Goal: Transaction & Acquisition: Purchase product/service

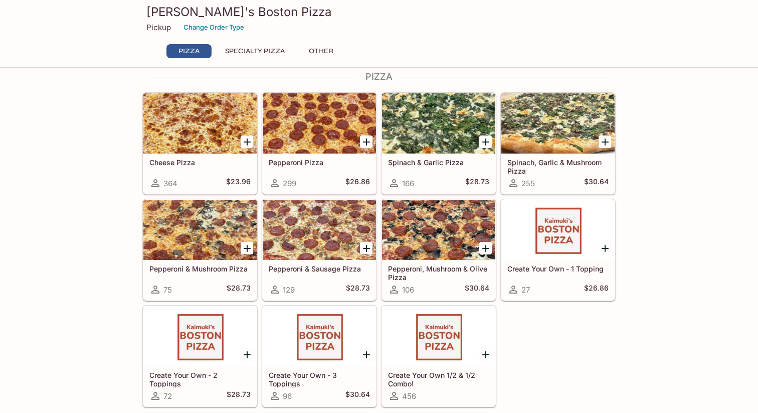
scroll to position [16, 0]
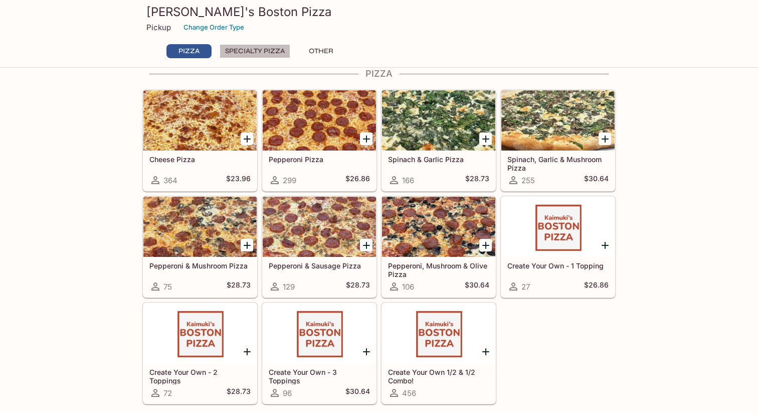
click at [243, 46] on button "Specialty Pizza" at bounding box center [255, 51] width 71 height 14
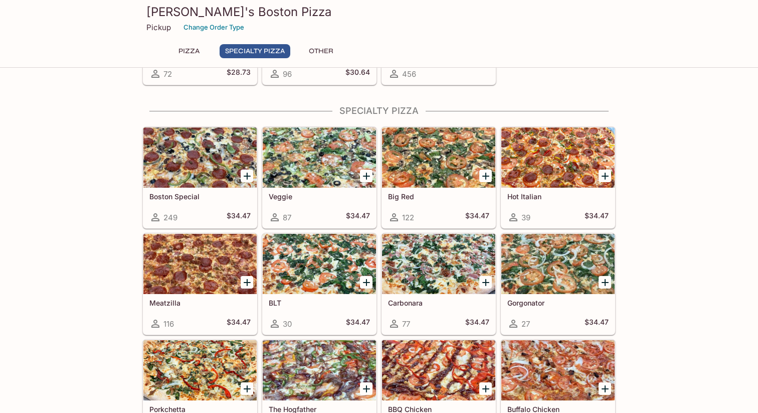
scroll to position [355, 0]
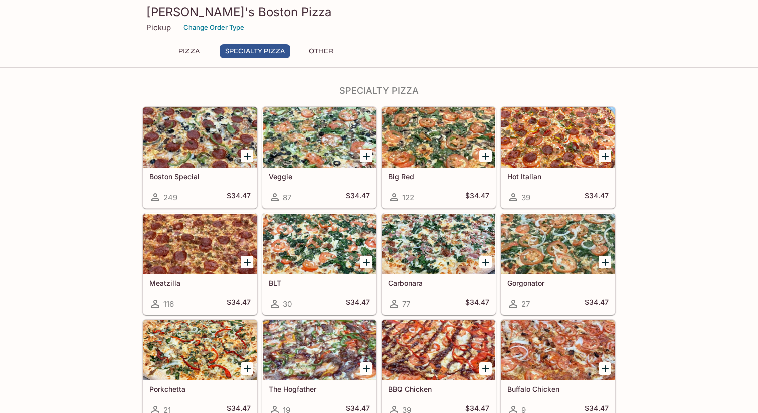
click at [435, 143] on div at bounding box center [438, 137] width 113 height 60
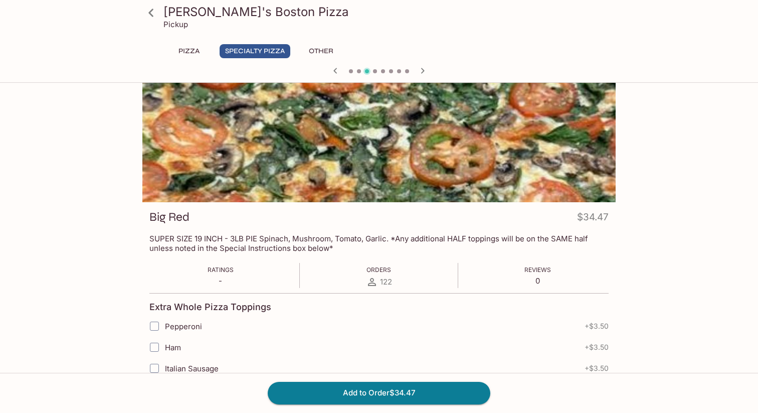
scroll to position [18, 0]
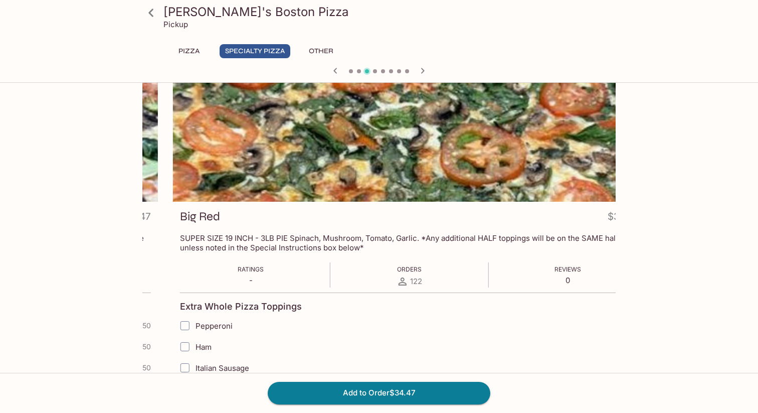
click at [437, 241] on p "SUPER SIZE 19 INCH - 3LB PIE Spinach, Mushroom, Tomato, Garlic. *Any additional…" at bounding box center [409, 242] width 459 height 19
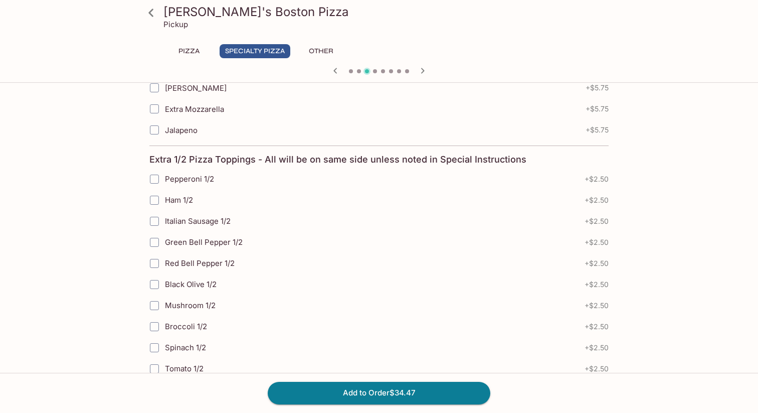
scroll to position [614, 0]
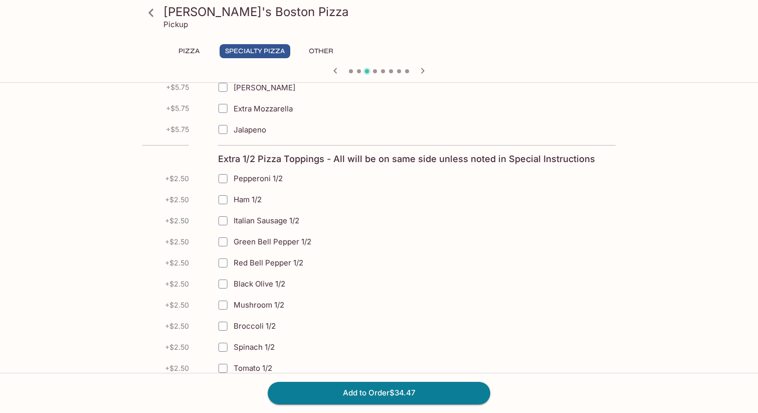
click at [272, 164] on div "Extra 1/2 Pizza Toppings - All will be on same side unless noted in Special Ins…" at bounding box center [447, 160] width 459 height 14
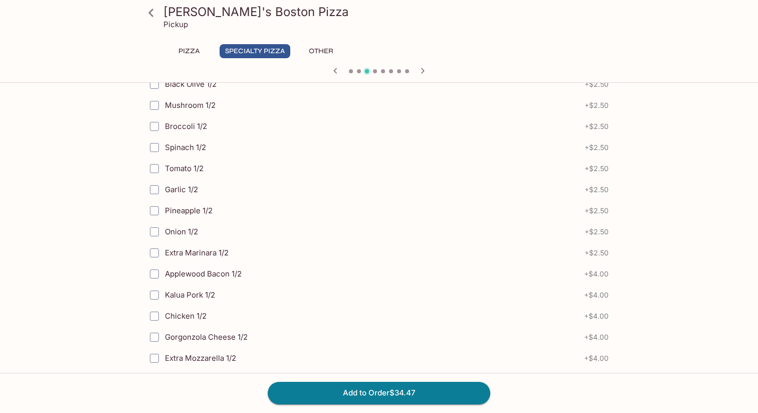
scroll to position [971, 0]
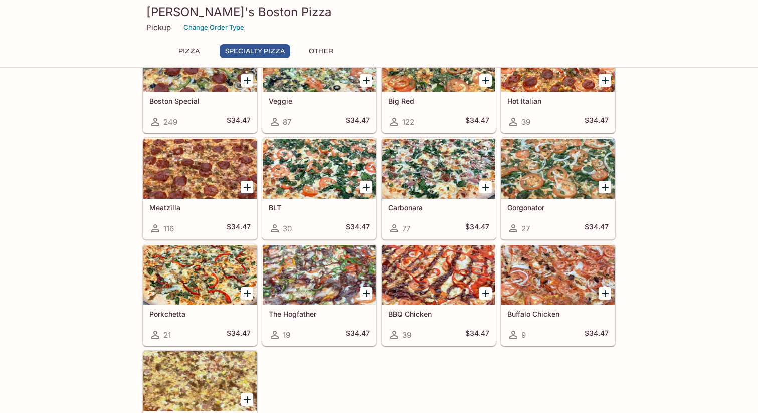
scroll to position [370, 0]
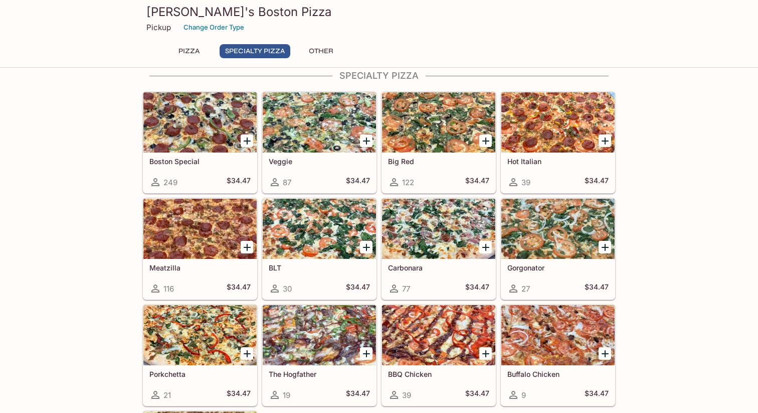
click at [182, 128] on div at bounding box center [199, 122] width 113 height 60
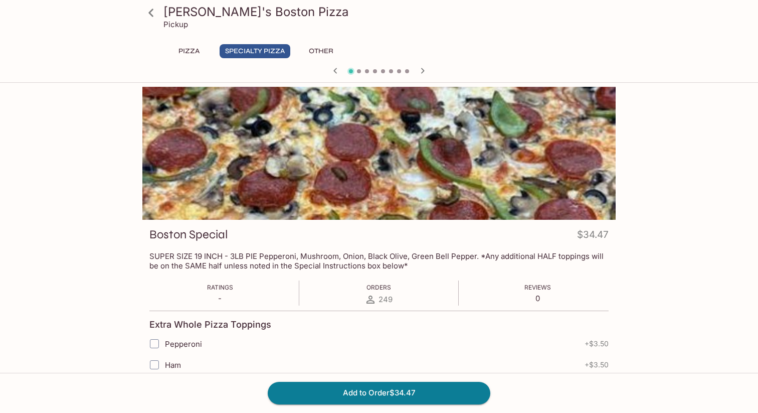
scroll to position [14, 0]
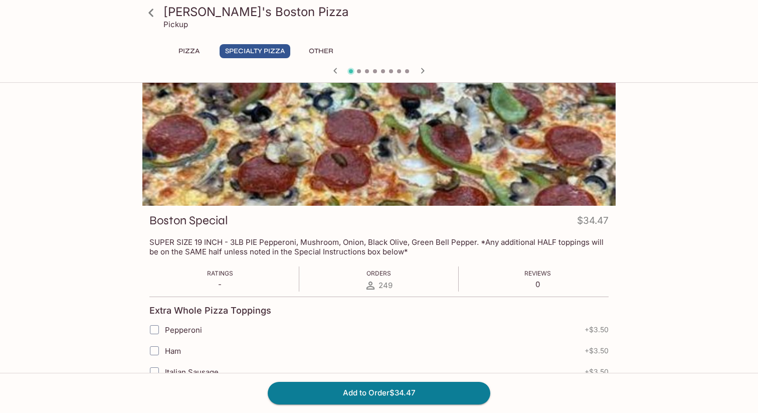
scroll to position [314, 0]
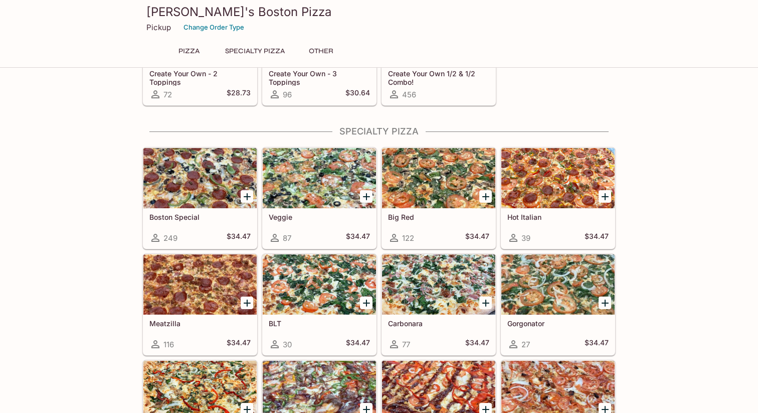
click at [435, 174] on div at bounding box center [438, 178] width 113 height 60
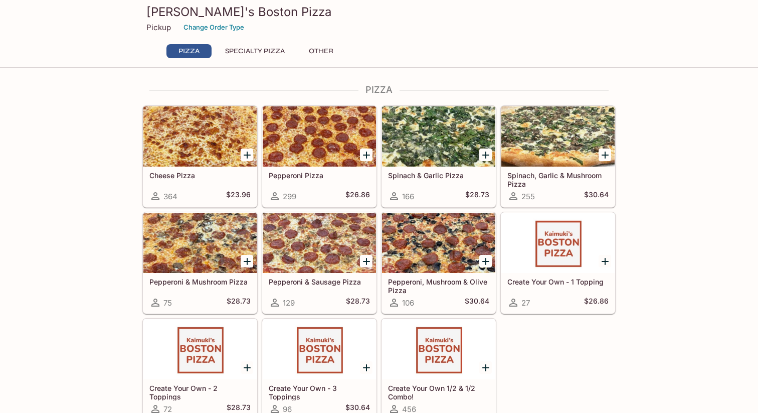
click at [189, 146] on div at bounding box center [199, 136] width 113 height 60
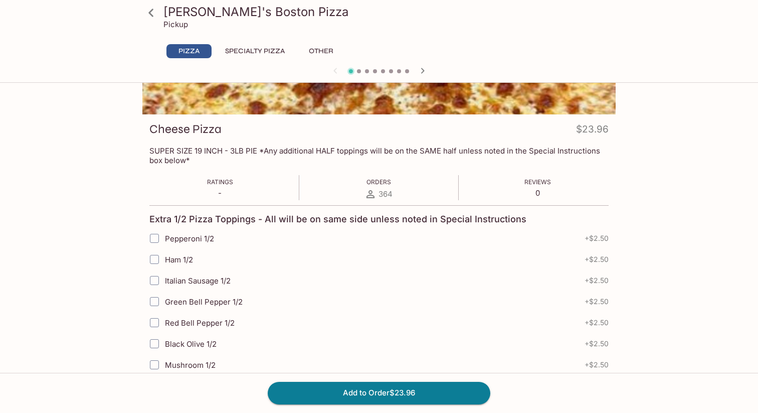
scroll to position [109, 0]
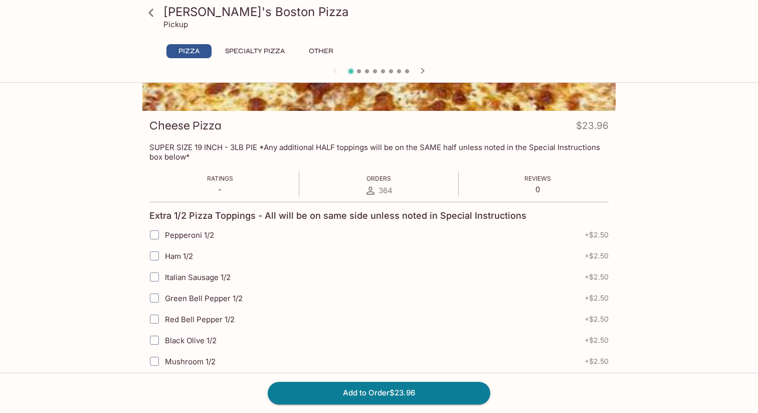
click at [155, 235] on input "Pepperoni 1/2" at bounding box center [154, 235] width 20 height 20
checkbox input "true"
click at [155, 256] on input "Ham 1/2" at bounding box center [154, 256] width 20 height 20
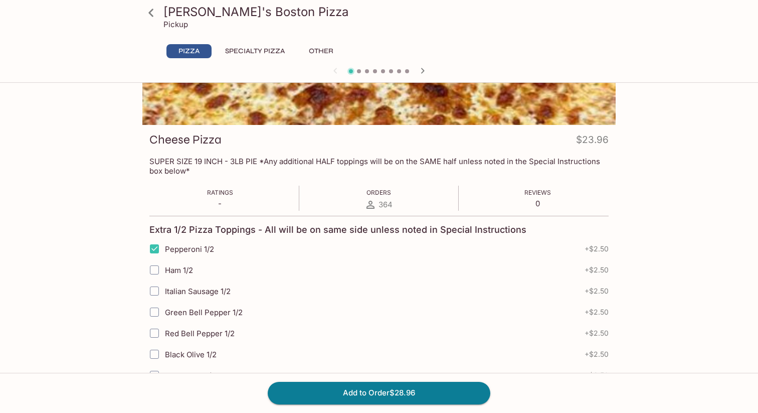
scroll to position [97, 0]
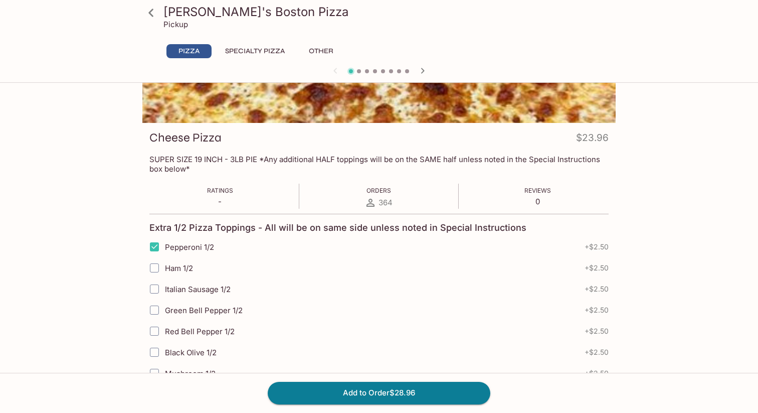
click at [154, 267] on input "Ham 1/2" at bounding box center [154, 268] width 20 height 20
click at [149, 267] on input "Ham 1/2" at bounding box center [154, 268] width 20 height 20
checkbox input "true"
click at [155, 244] on input "Pepperoni 1/2" at bounding box center [154, 247] width 20 height 20
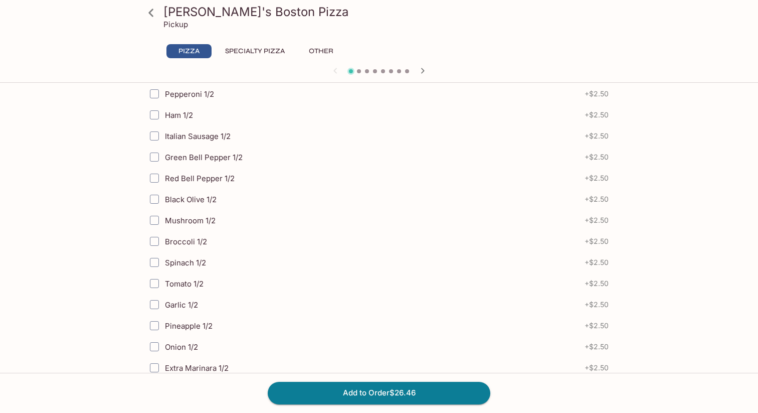
scroll to position [120, 0]
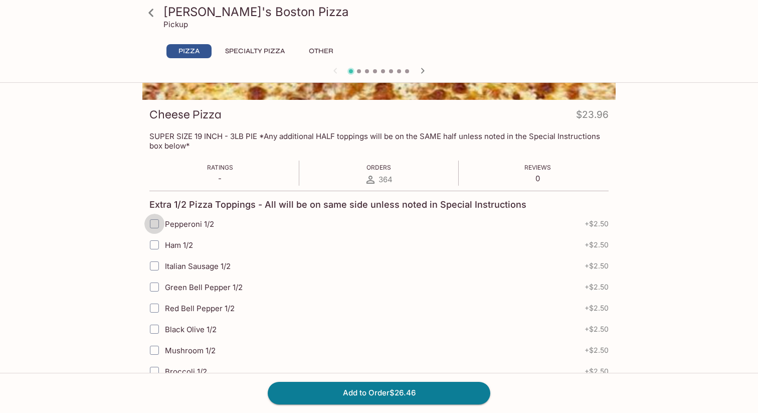
click at [155, 223] on input "Pepperoni 1/2" at bounding box center [154, 224] width 20 height 20
checkbox input "true"
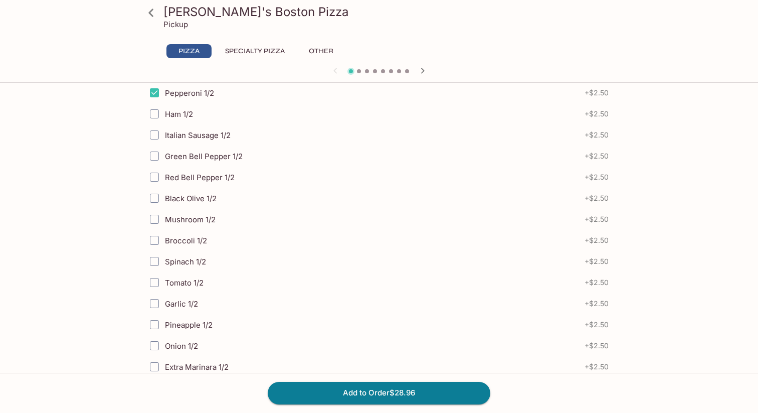
scroll to position [239, 0]
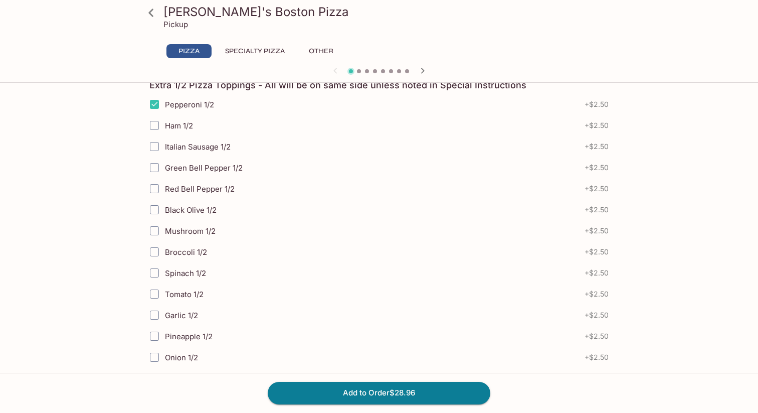
click at [158, 166] on input "Green Bell Pepper 1/2" at bounding box center [154, 167] width 20 height 20
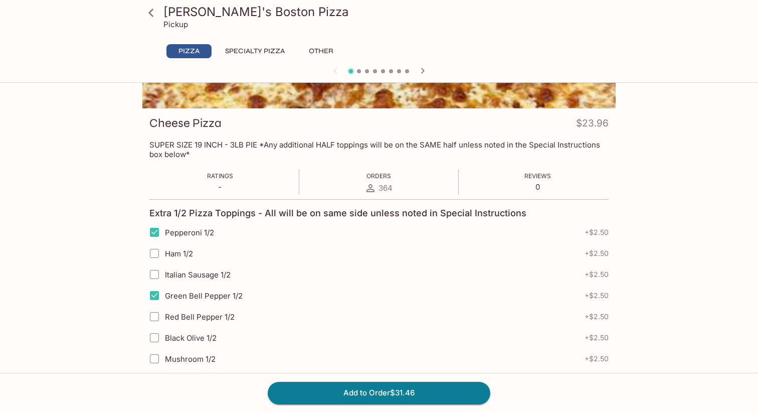
scroll to position [112, 0]
click at [157, 298] on input "Green Bell Pepper 1/2" at bounding box center [154, 295] width 20 height 20
checkbox input "false"
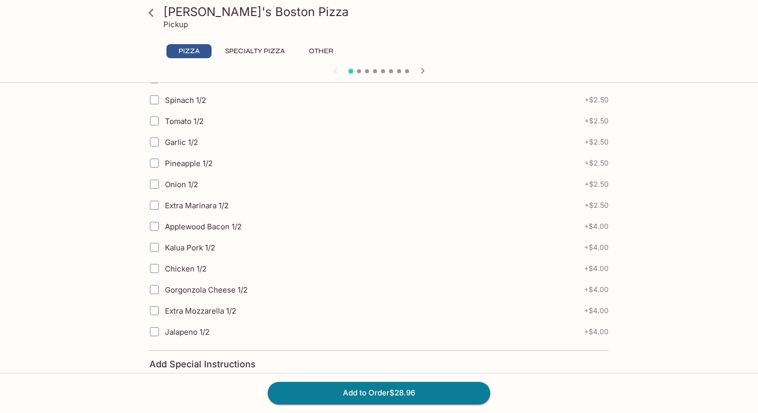
scroll to position [408, 0]
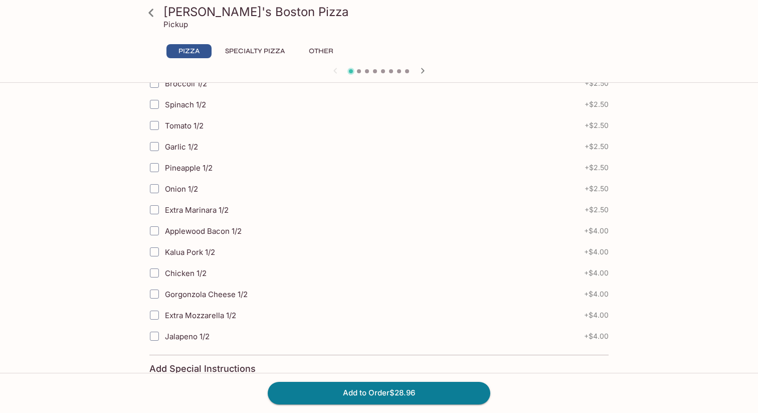
click at [154, 188] on input "Onion 1/2" at bounding box center [154, 189] width 20 height 20
checkbox input "true"
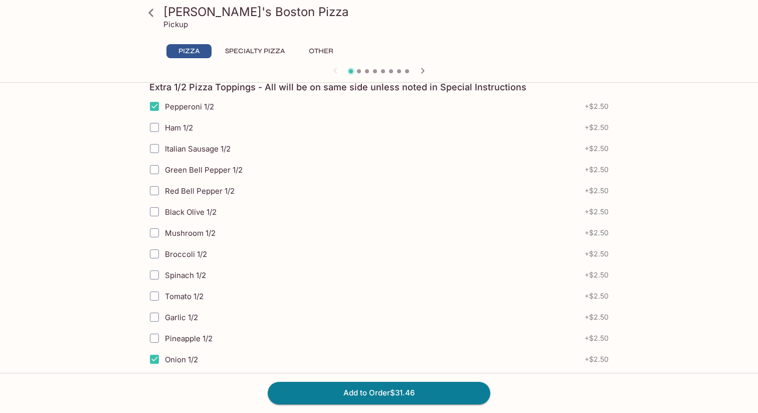
scroll to position [236, 0]
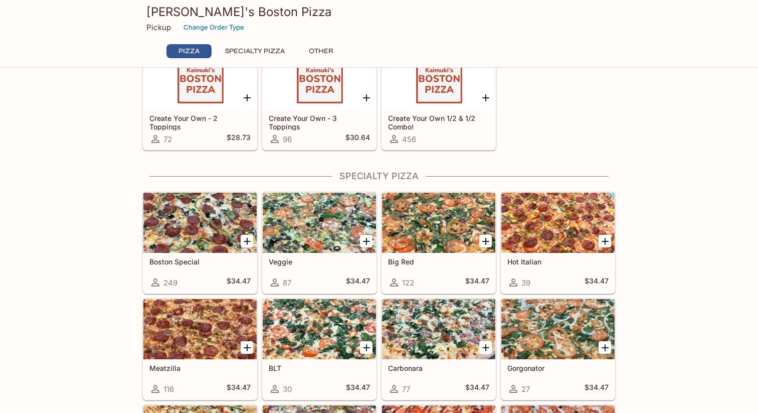
scroll to position [271, 0]
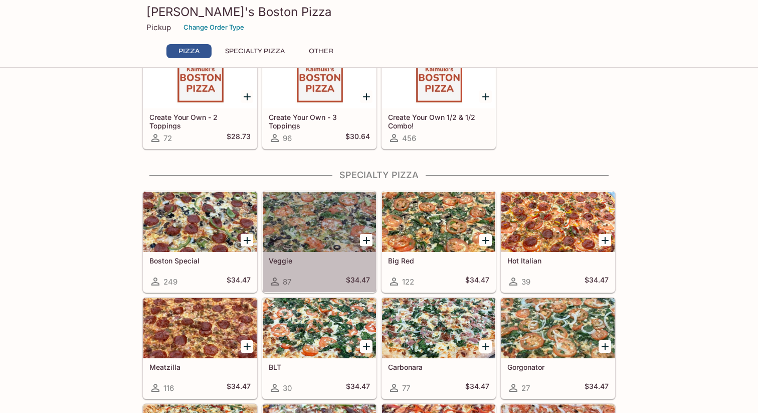
click at [310, 224] on div at bounding box center [319, 222] width 113 height 60
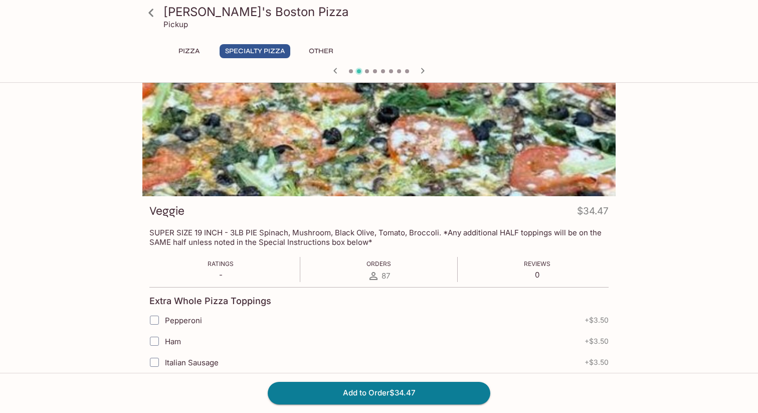
scroll to position [26, 0]
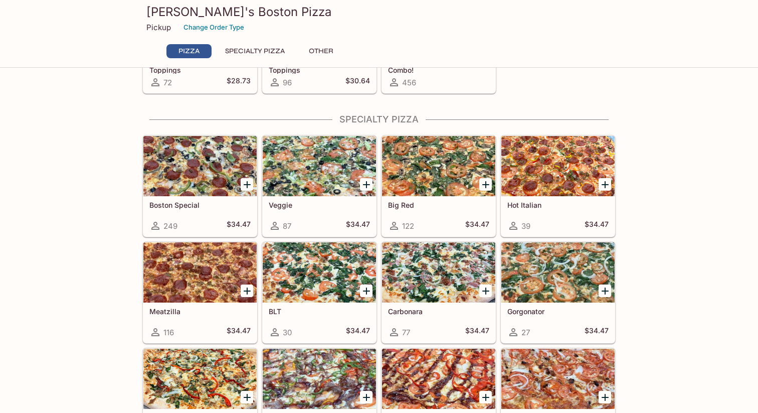
scroll to position [329, 0]
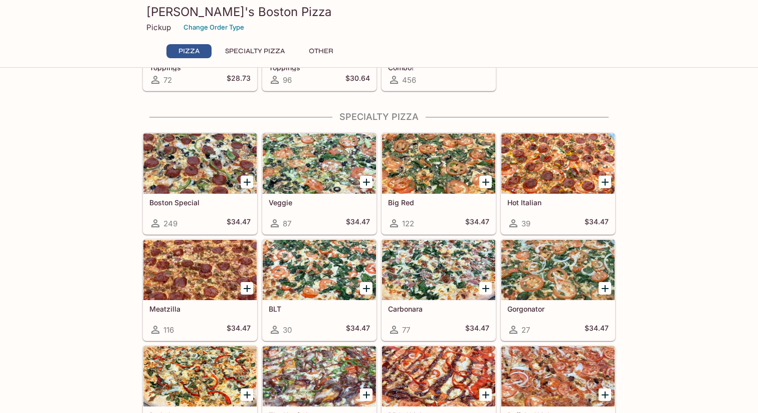
click at [435, 272] on div at bounding box center [438, 270] width 113 height 60
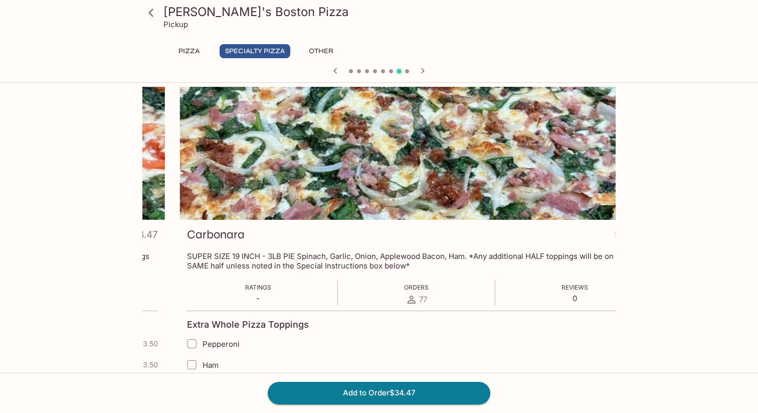
click at [313, 266] on p "SUPER SIZE 19 INCH - 3LB PIE Spinach, Garlic, Onion, Applewood Bacon, Ham. *Any…" at bounding box center [416, 260] width 459 height 19
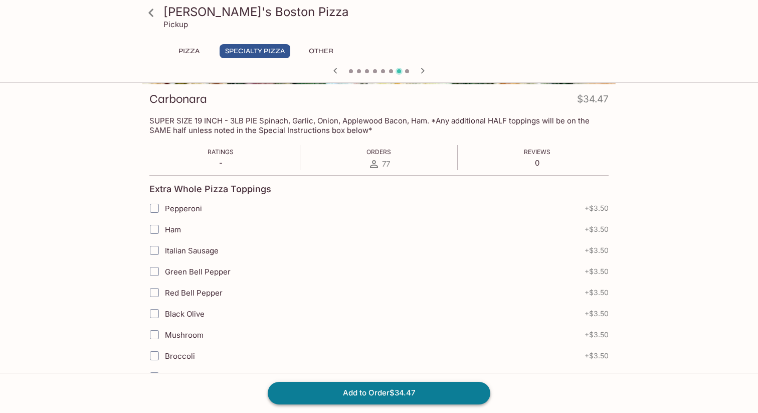
scroll to position [136, 0]
click at [358, 401] on button "Add to Order $34.47" at bounding box center [379, 393] width 223 height 22
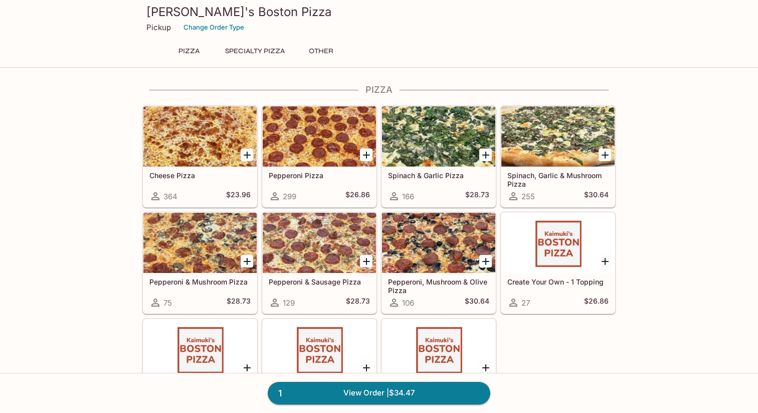
scroll to position [4, 0]
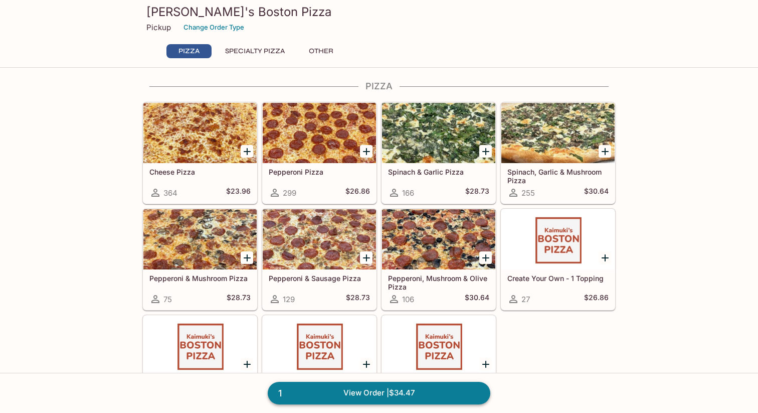
click at [384, 394] on link "1 View Order | $34.47" at bounding box center [379, 393] width 223 height 22
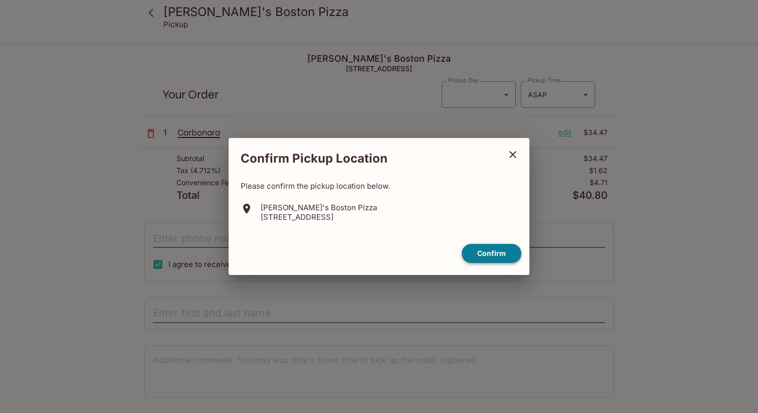
click at [509, 252] on button "Confirm" at bounding box center [492, 254] width 60 height 20
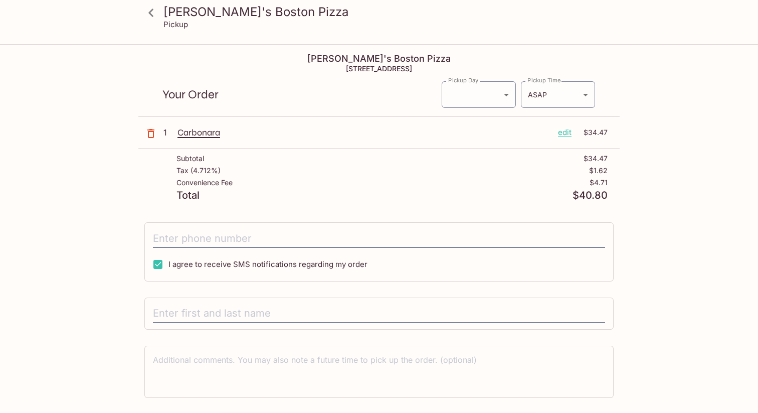
click at [205, 131] on p "Carbonara" at bounding box center [364, 132] width 373 height 11
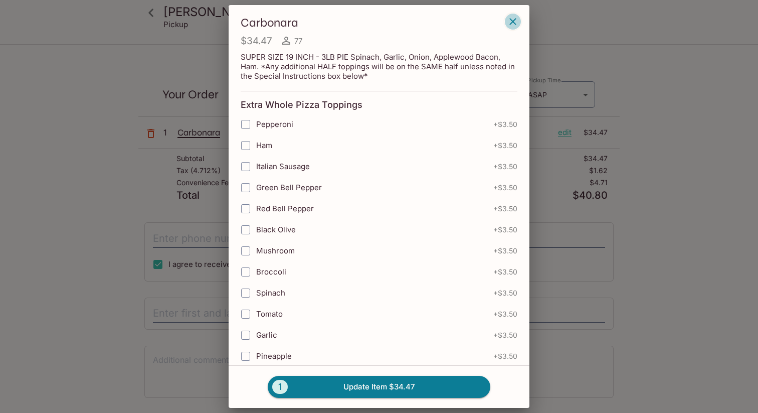
click at [511, 18] on icon "button" at bounding box center [513, 22] width 12 height 12
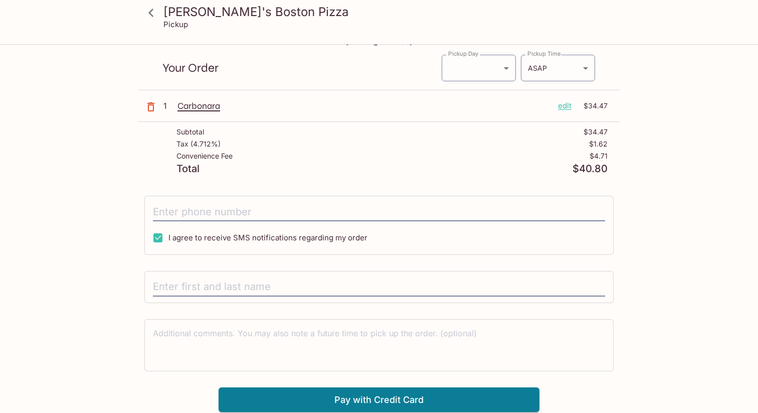
scroll to position [34, 0]
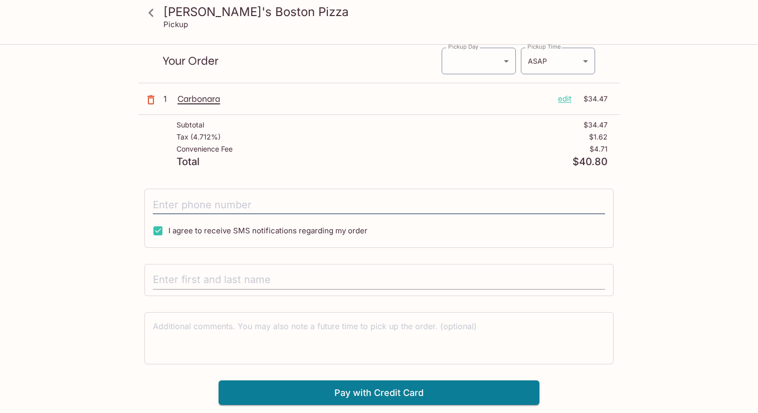
click at [180, 278] on input "text" at bounding box center [379, 279] width 452 height 19
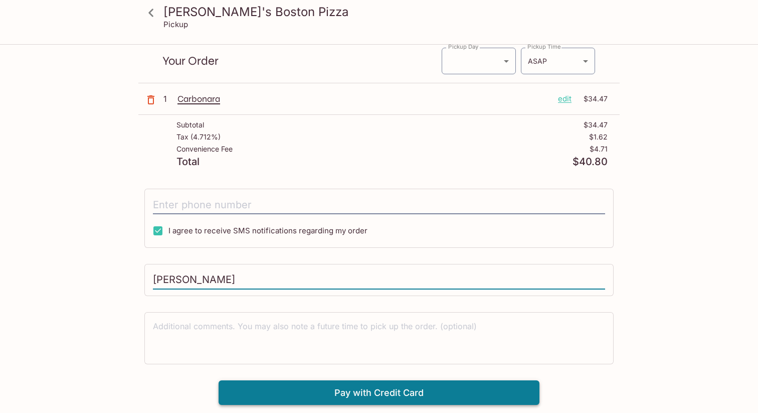
type input "[PERSON_NAME]"
click at [318, 389] on button "Pay with Credit Card" at bounding box center [379, 392] width 321 height 25
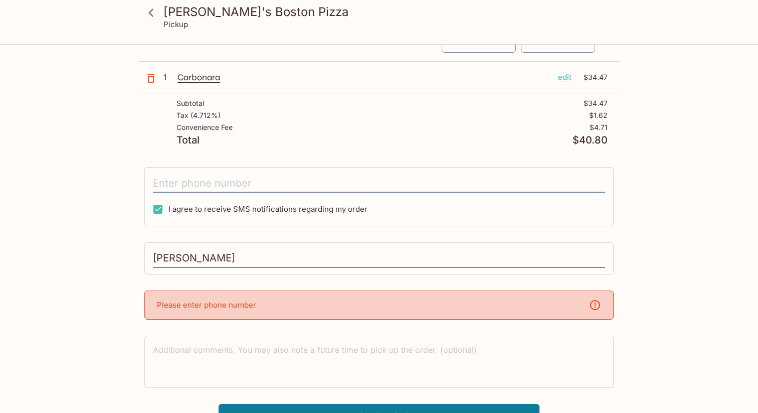
scroll to position [71, 0]
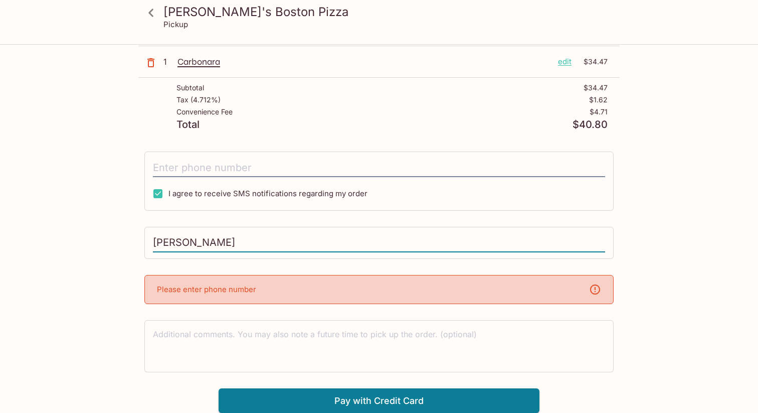
click at [237, 240] on input "[PERSON_NAME]" at bounding box center [379, 242] width 452 height 19
click at [211, 335] on textarea at bounding box center [379, 345] width 452 height 35
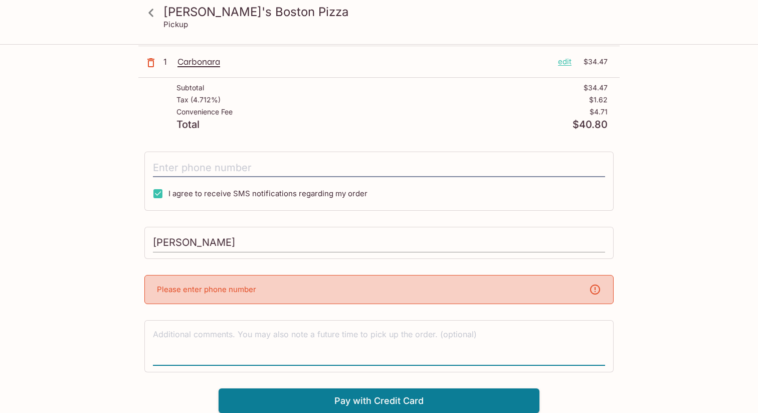
click at [222, 238] on input "[PERSON_NAME]" at bounding box center [379, 242] width 452 height 19
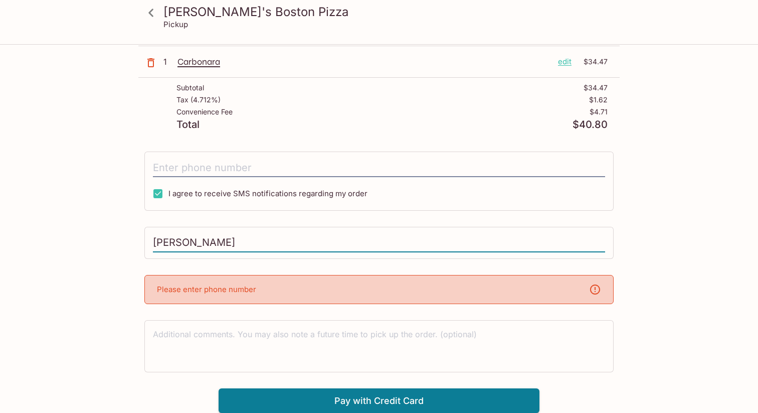
drag, startPoint x: 222, startPoint y: 238, endPoint x: 107, endPoint y: 235, distance: 114.9
click at [107, 236] on div "Kaimuki's Boston Pizza Pickup [PERSON_NAME]'s Boston Pizza [STREET_ADDRESS] You…" at bounding box center [379, 193] width 642 height 438
type input "[PERSON_NAME]"
click at [220, 296] on div "Please enter phone number" at bounding box center [378, 289] width 469 height 29
click at [587, 285] on div "Please enter phone number" at bounding box center [378, 289] width 469 height 29
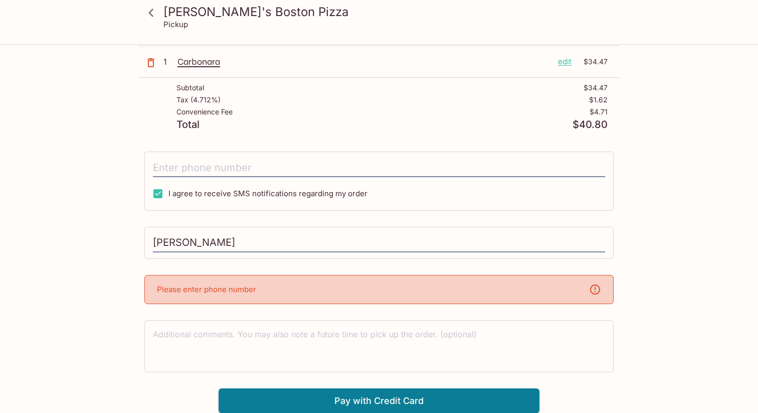
click at [596, 285] on icon at bounding box center [595, 289] width 12 height 12
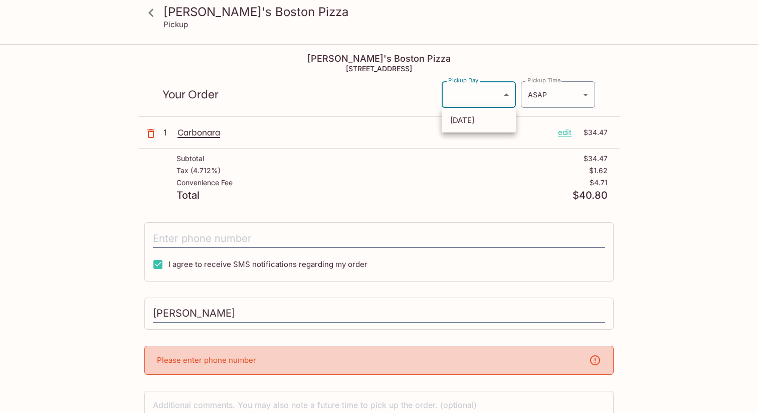
click at [484, 88] on body "[PERSON_NAME]'s Boston Pizza Pickup [PERSON_NAME]'s Boston Pizza [STREET_ADDRES…" at bounding box center [379, 251] width 758 height 413
click at [541, 93] on div at bounding box center [379, 206] width 758 height 413
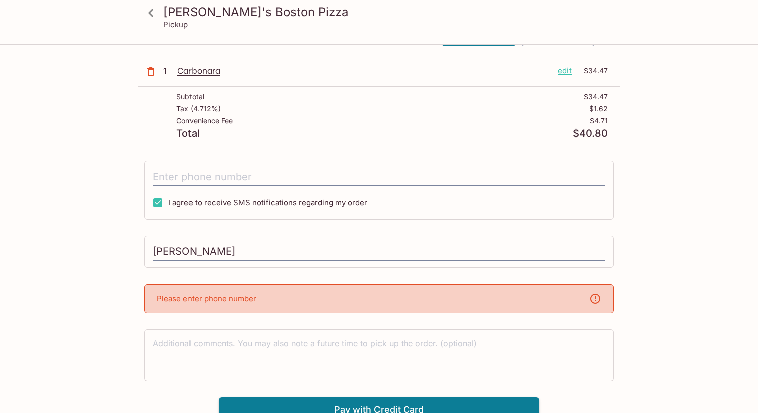
scroll to position [71, 0]
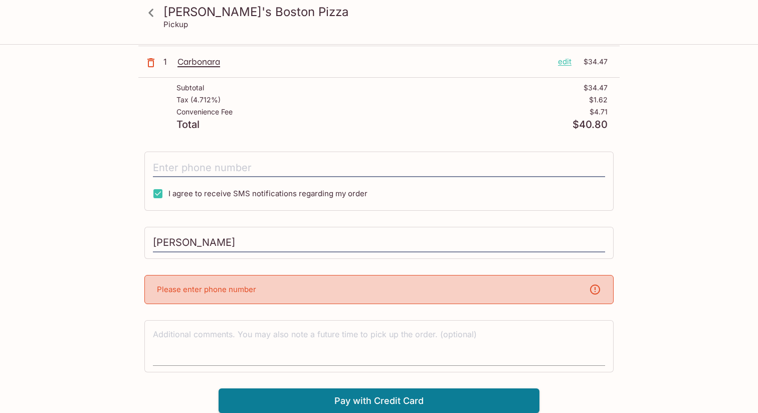
click at [336, 334] on textarea at bounding box center [379, 345] width 452 height 35
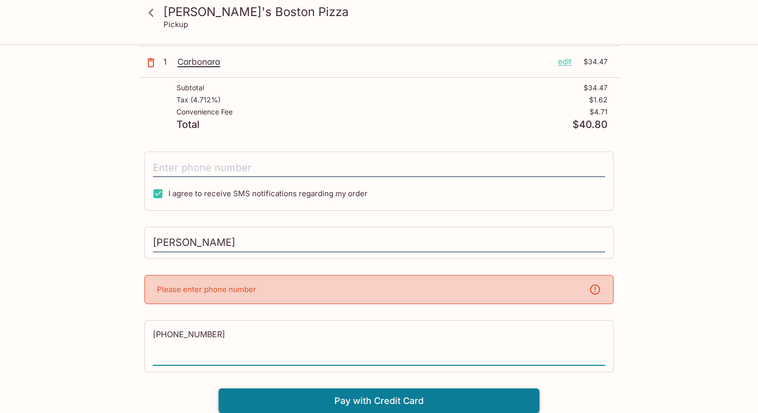
type textarea "[PHONE_NUMBER]"
click at [433, 396] on button "Pay with Credit Card" at bounding box center [379, 400] width 321 height 25
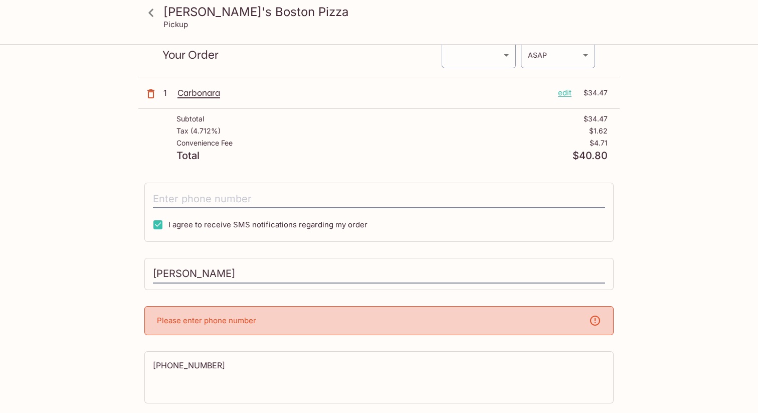
scroll to position [35, 0]
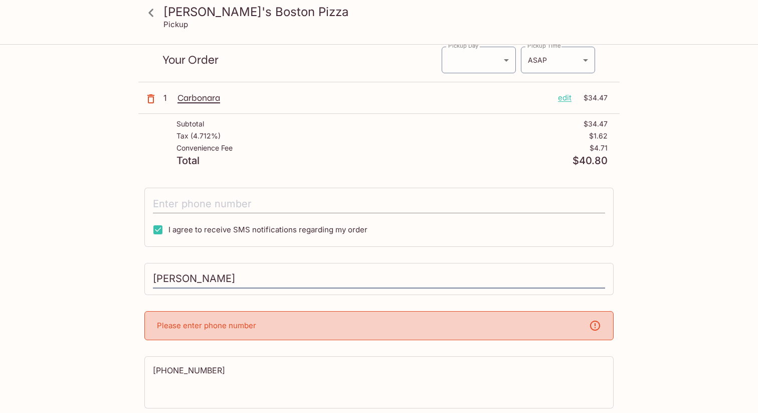
click at [198, 204] on input "tel" at bounding box center [379, 203] width 452 height 19
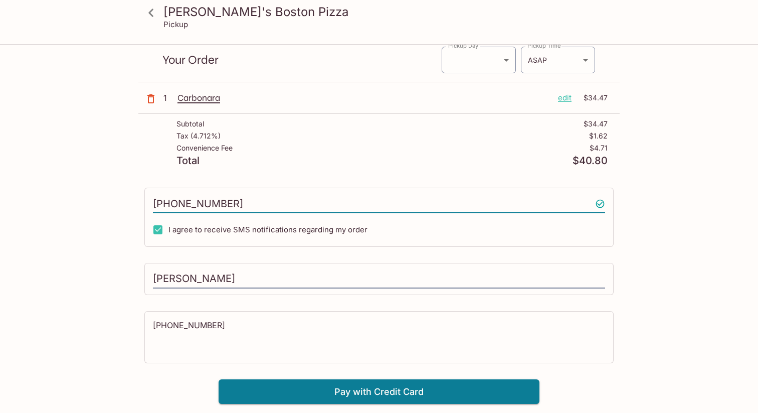
type input "[PHONE_NUMBER]"
click at [217, 311] on div "[PHONE_NUMBER]" at bounding box center [378, 337] width 469 height 52
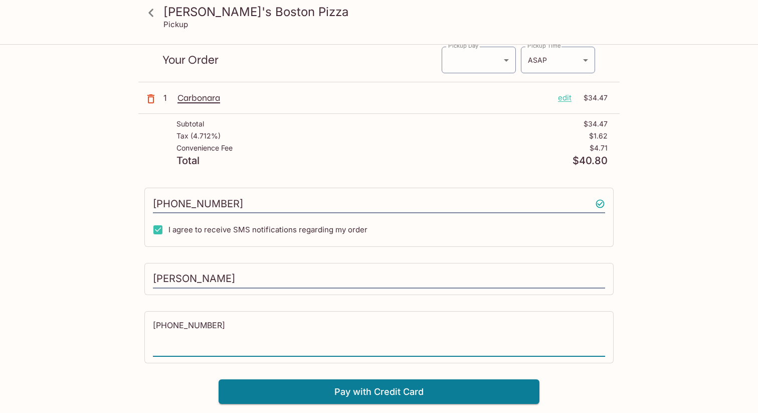
drag, startPoint x: 212, startPoint y: 326, endPoint x: 100, endPoint y: 318, distance: 111.7
click at [100, 318] on div "[PERSON_NAME]'s Boston Pizza Pickup [PERSON_NAME]'s Boston Pizza [STREET_ADDRES…" at bounding box center [379, 207] width 642 height 393
click at [406, 394] on button "Pay with Credit Card" at bounding box center [379, 391] width 321 height 25
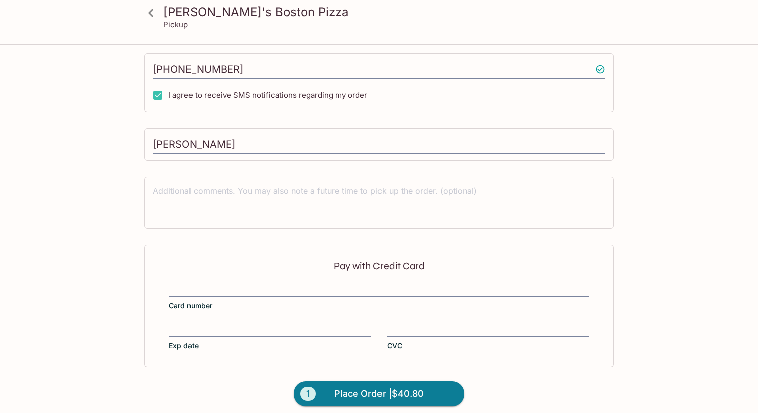
scroll to position [176, 0]
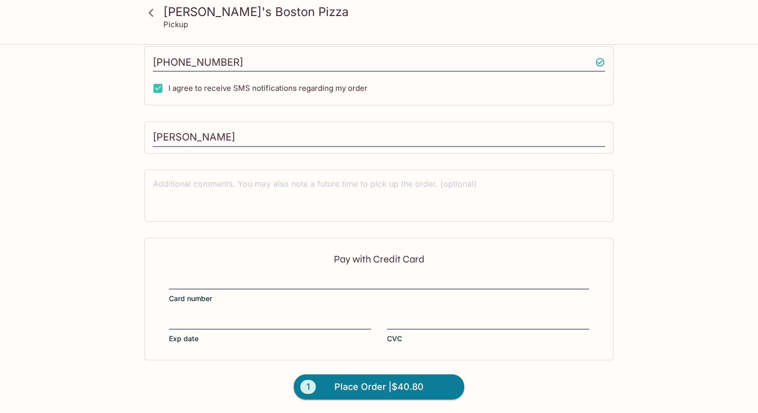
click at [225, 312] on div "Pay with Credit Card Card number Exp date CVC" at bounding box center [378, 299] width 469 height 122
click at [212, 276] on div at bounding box center [379, 283] width 420 height 14
click at [212, 276] on input "Card number" at bounding box center [379, 276] width 420 height 1
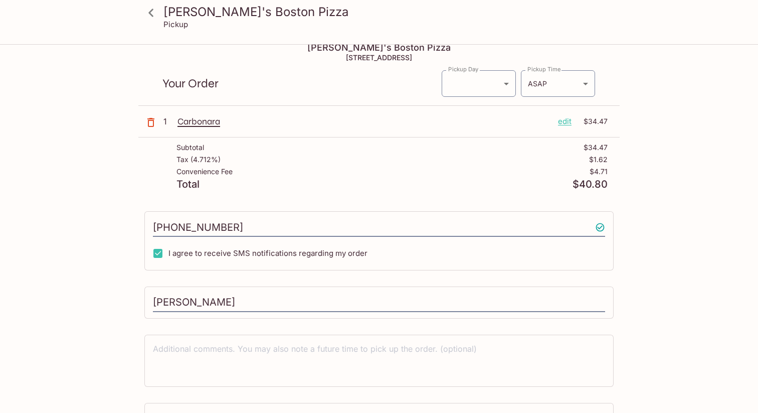
scroll to position [0, 0]
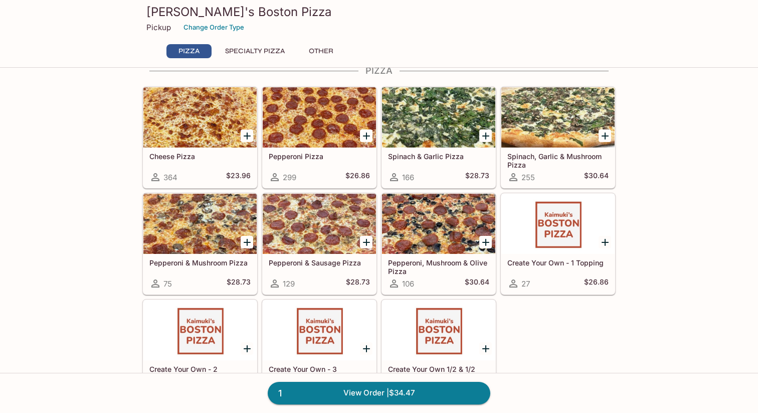
scroll to position [20, 0]
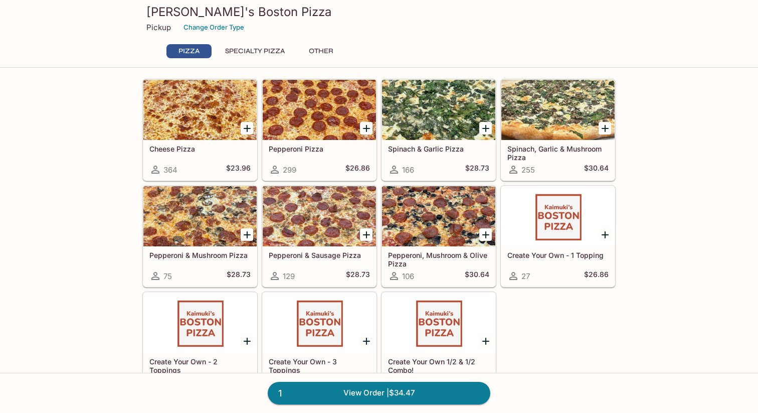
click at [235, 49] on button "Specialty Pizza" at bounding box center [255, 51] width 71 height 14
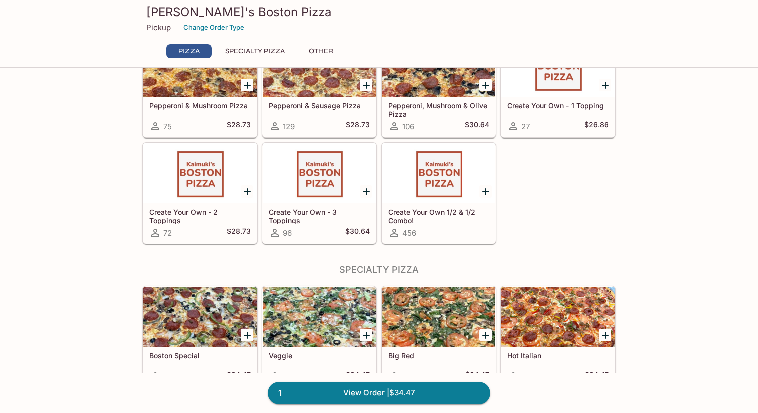
scroll to position [0, 0]
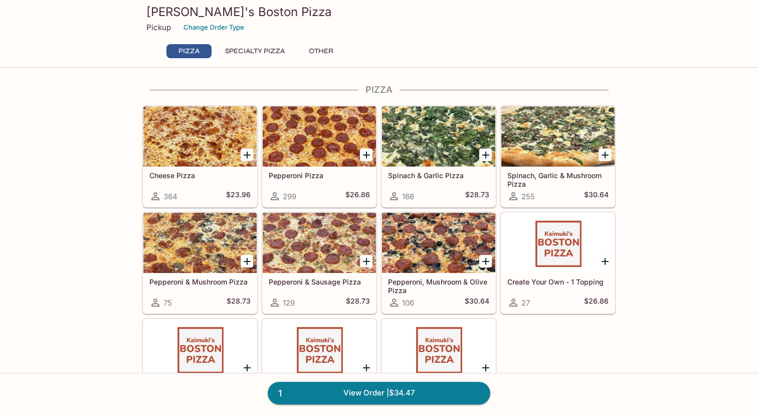
click at [164, 19] on h3 "[PERSON_NAME]'s Boston Pizza" at bounding box center [378, 12] width 465 height 16
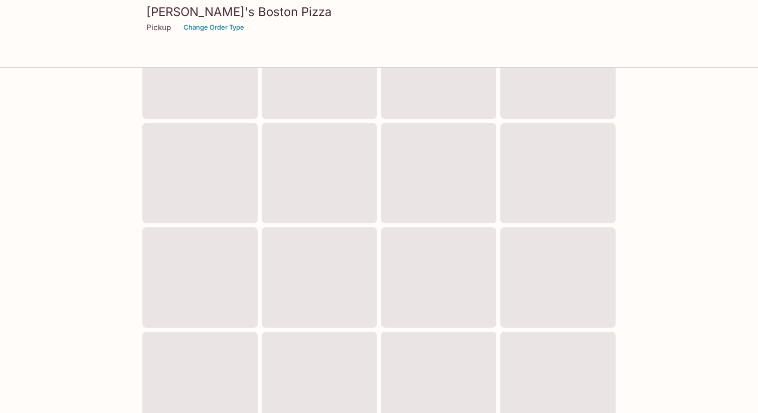
scroll to position [329, 0]
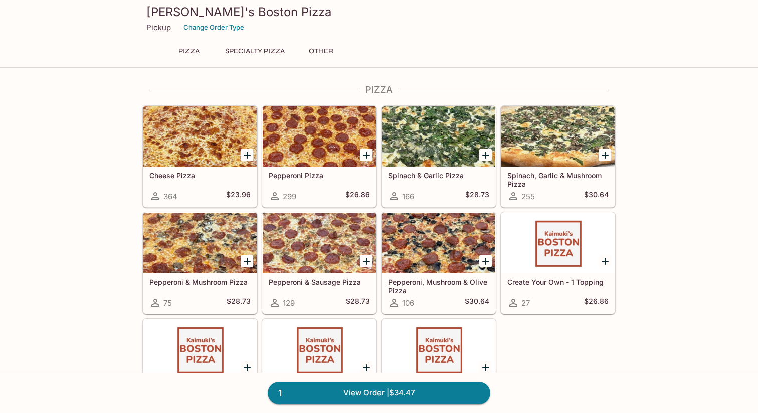
scroll to position [14, 0]
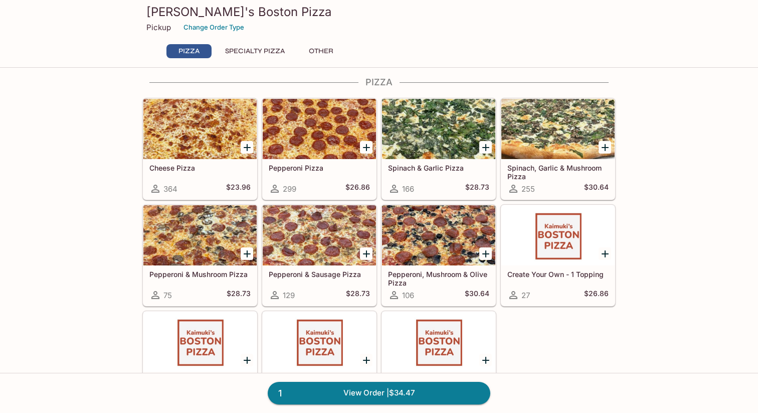
click at [253, 50] on button "Specialty Pizza" at bounding box center [255, 51] width 71 height 14
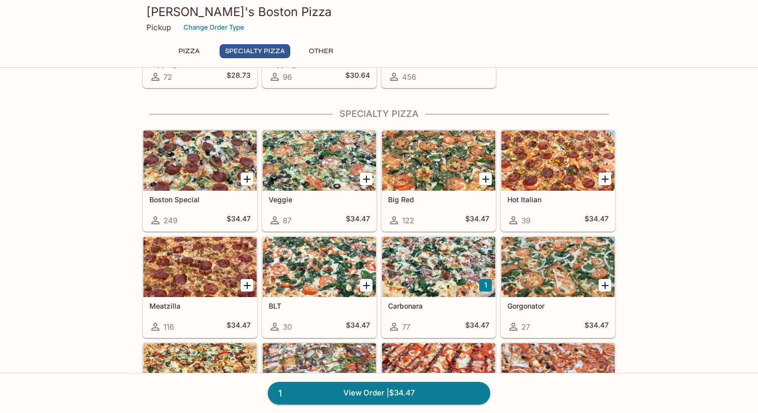
scroll to position [355, 0]
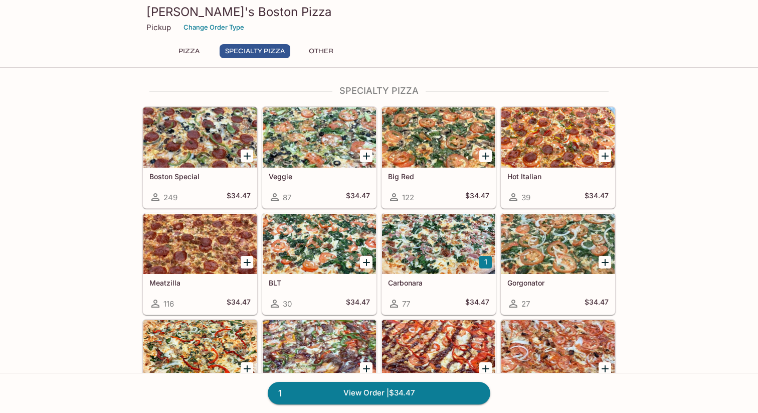
click at [439, 247] on div at bounding box center [438, 244] width 113 height 60
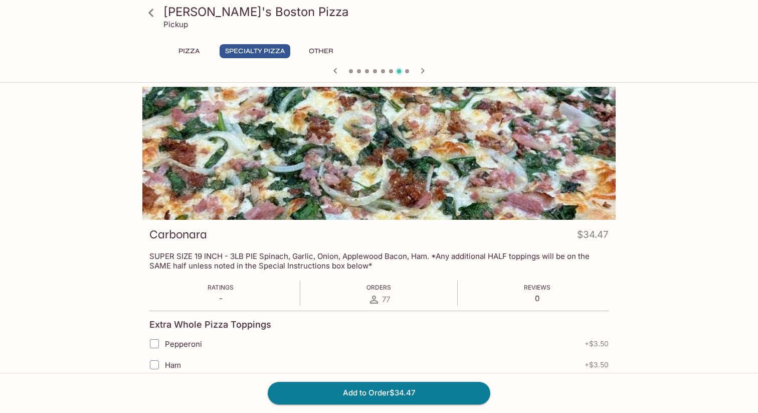
click at [153, 17] on icon at bounding box center [151, 13] width 18 height 18
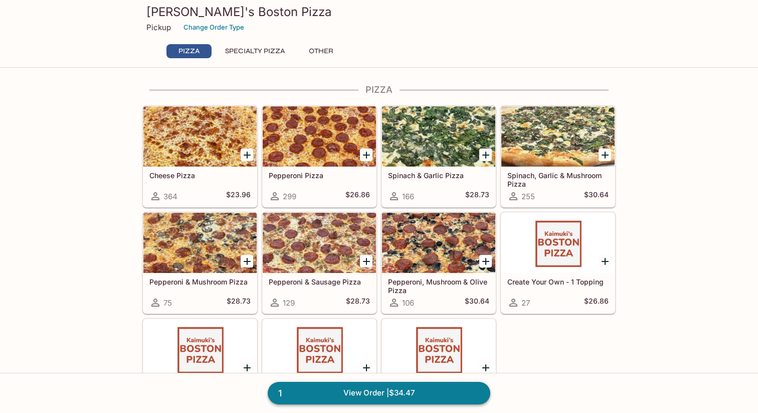
click at [414, 395] on link "1 View Order | $34.47" at bounding box center [379, 393] width 223 height 22
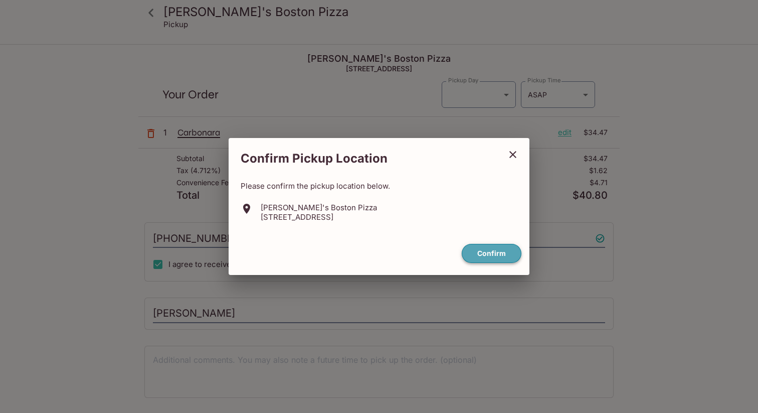
click at [495, 248] on button "Confirm" at bounding box center [492, 254] width 60 height 20
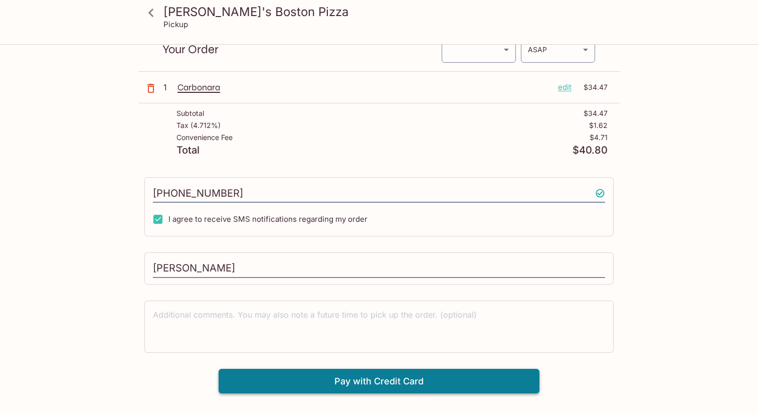
click at [325, 378] on button "Pay with Credit Card" at bounding box center [379, 381] width 321 height 25
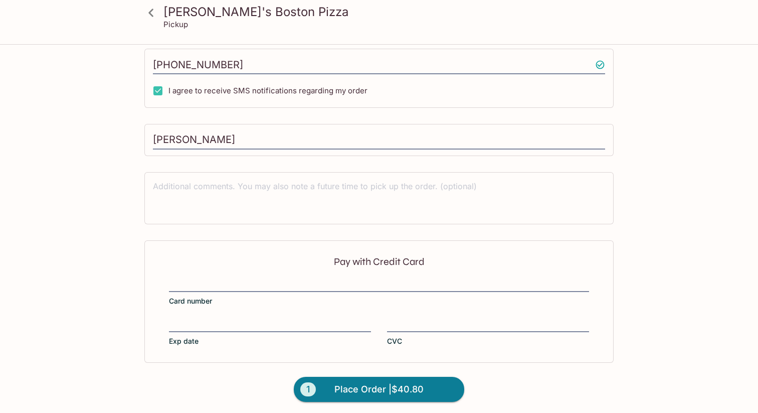
scroll to position [176, 0]
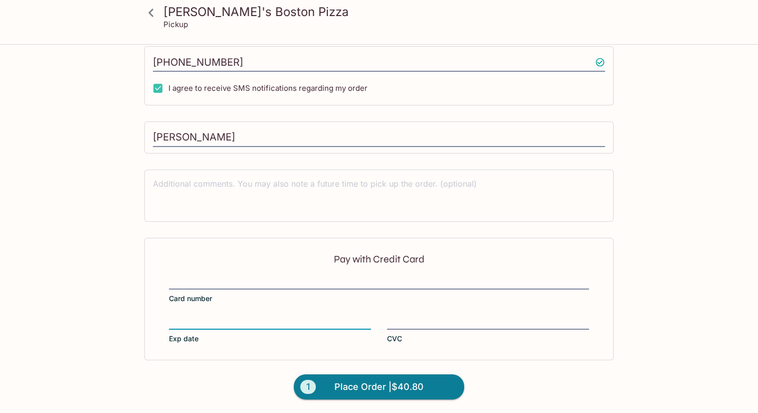
click at [251, 268] on div "Pay with Credit Card Card number Exp date CVC" at bounding box center [378, 299] width 469 height 122
click at [364, 390] on span "Place Order | $40.80" at bounding box center [378, 387] width 89 height 16
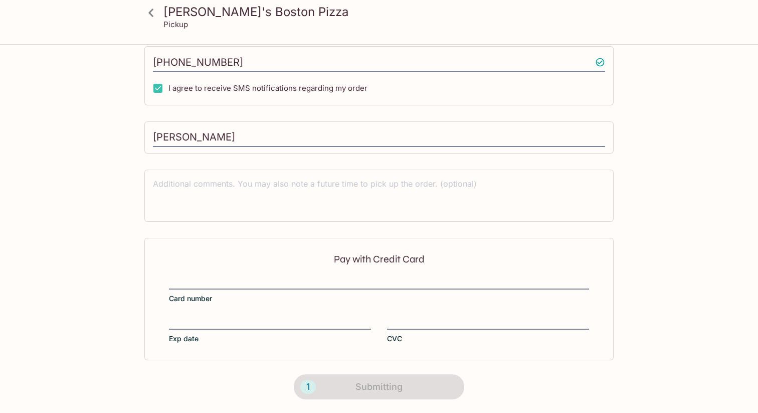
scroll to position [140, 0]
